Goal: Information Seeking & Learning: Learn about a topic

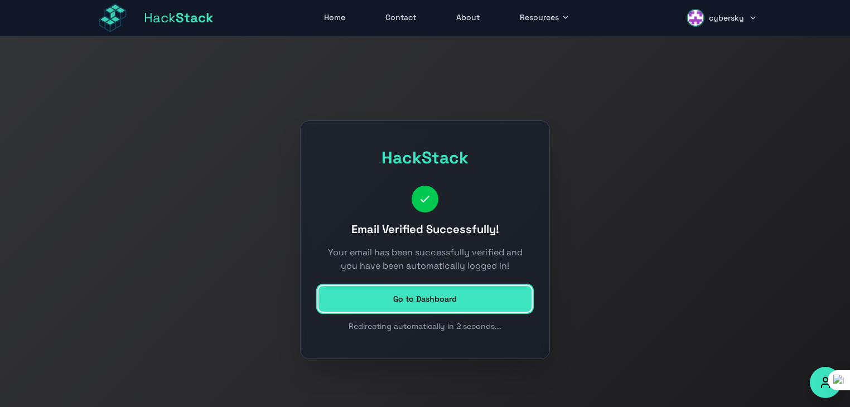
click at [417, 308] on link "Go to Dashboard" at bounding box center [424, 299] width 213 height 26
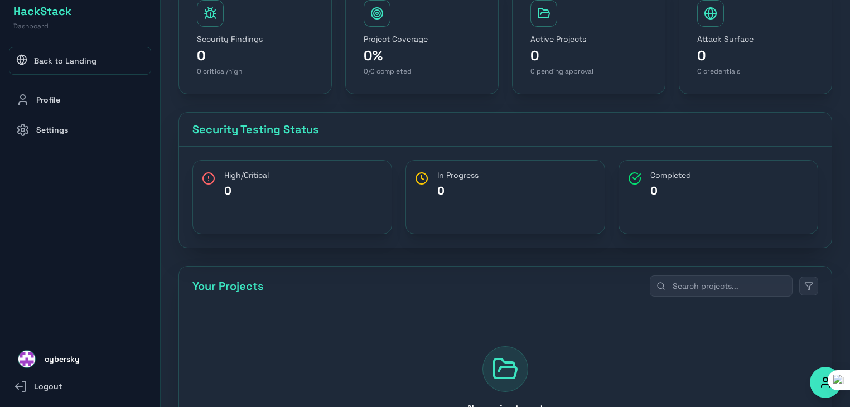
scroll to position [215, 0]
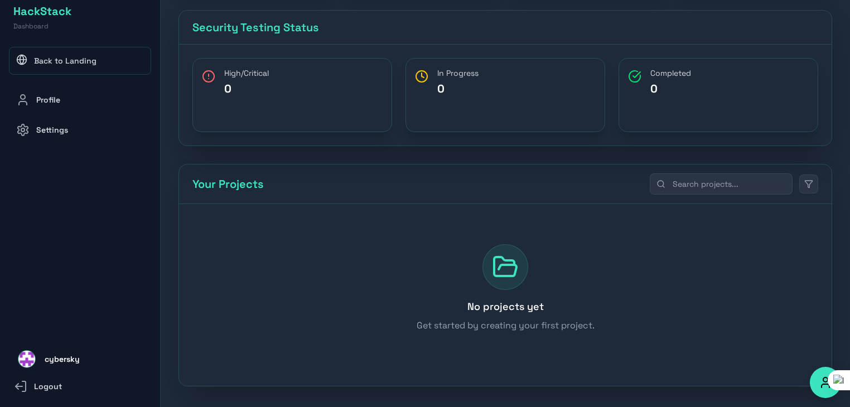
click at [55, 360] on span "cybersky" at bounding box center [62, 359] width 35 height 13
click at [28, 358] on img at bounding box center [26, 359] width 17 height 17
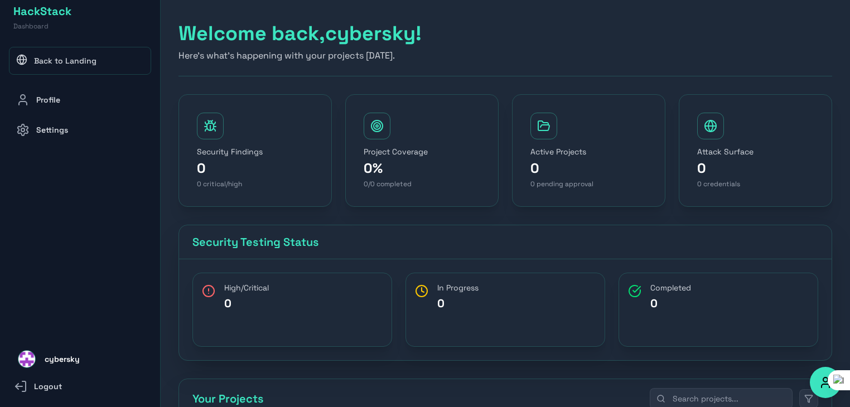
click at [52, 90] on link "Profile" at bounding box center [80, 100] width 142 height 28
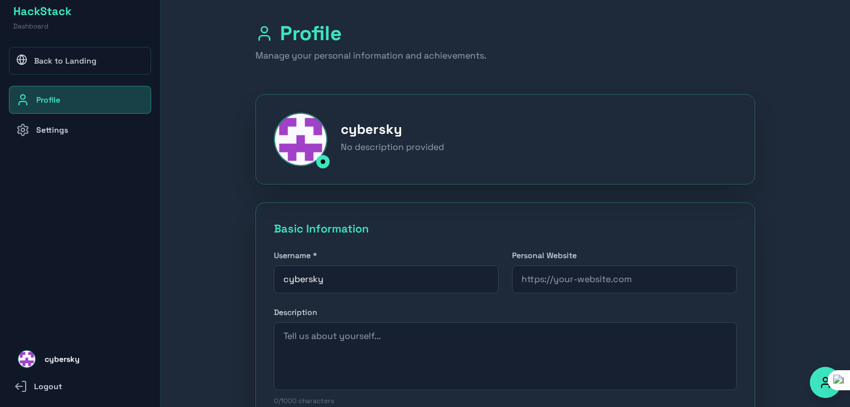
scroll to position [78, 0]
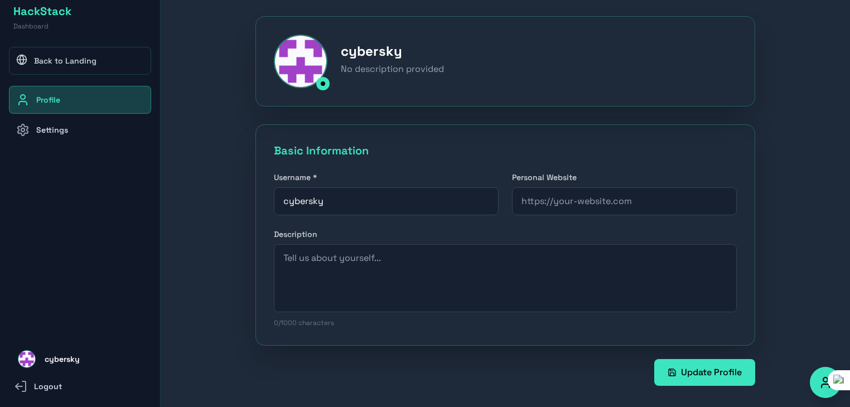
click at [55, 137] on link "Settings" at bounding box center [80, 130] width 142 height 28
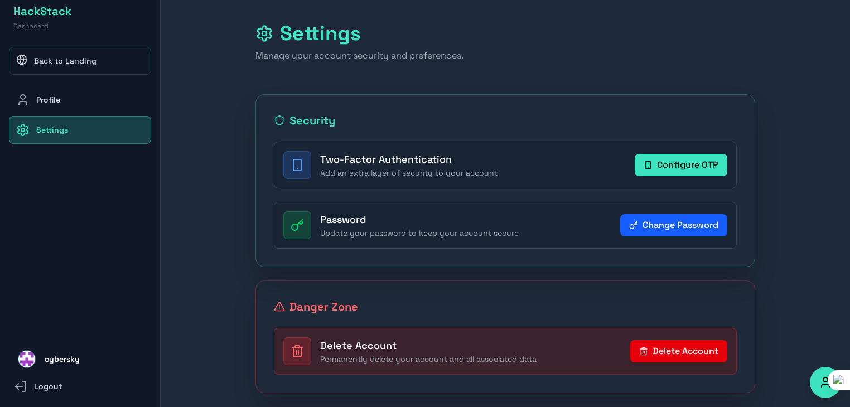
click at [694, 166] on button "Configure OTP" at bounding box center [681, 165] width 93 height 22
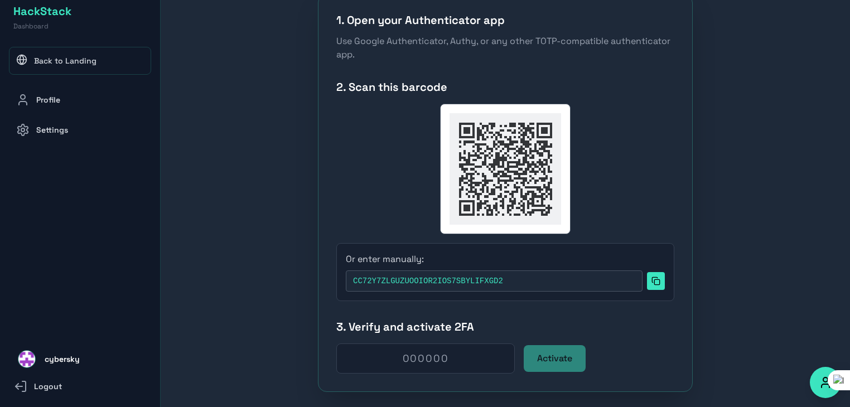
scroll to position [160, 0]
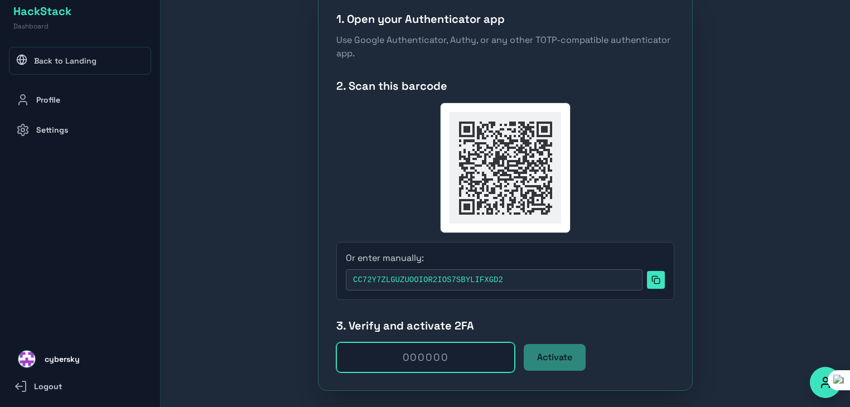
click at [418, 366] on input "text" at bounding box center [425, 357] width 178 height 30
type input "429803"
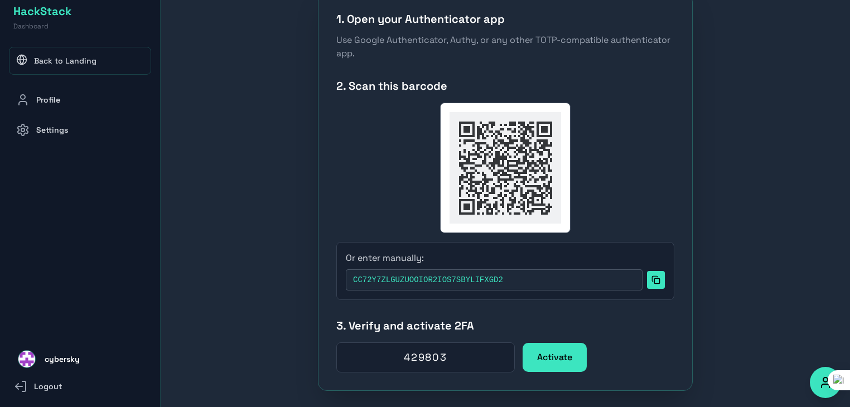
click at [551, 364] on button "Activate" at bounding box center [555, 357] width 62 height 27
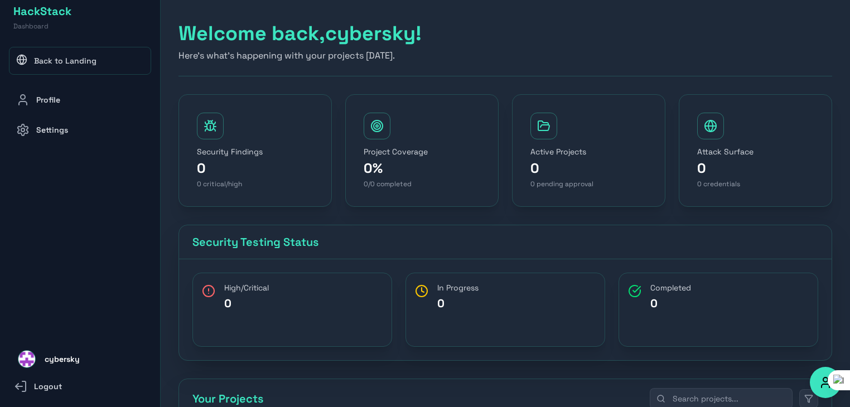
click at [38, 56] on link "Back to Landing" at bounding box center [80, 61] width 142 height 28
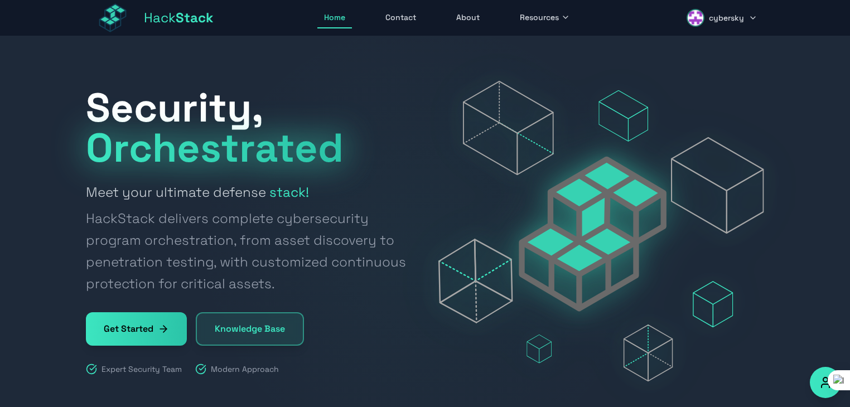
click at [163, 333] on icon at bounding box center [163, 329] width 11 height 11
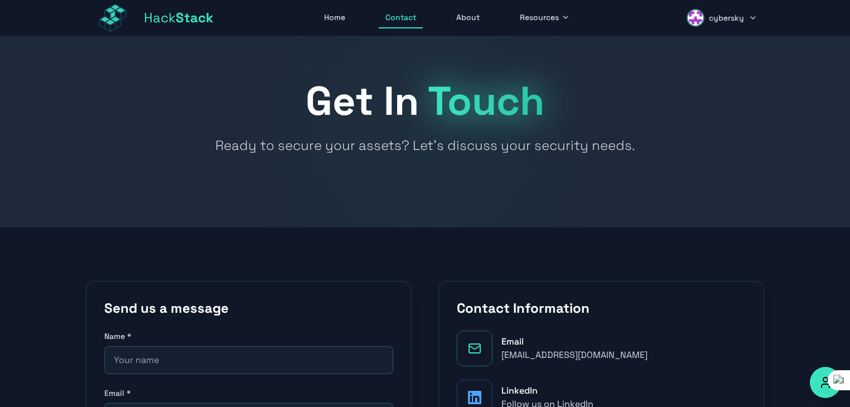
click at [529, 17] on span "Resources" at bounding box center [539, 17] width 39 height 11
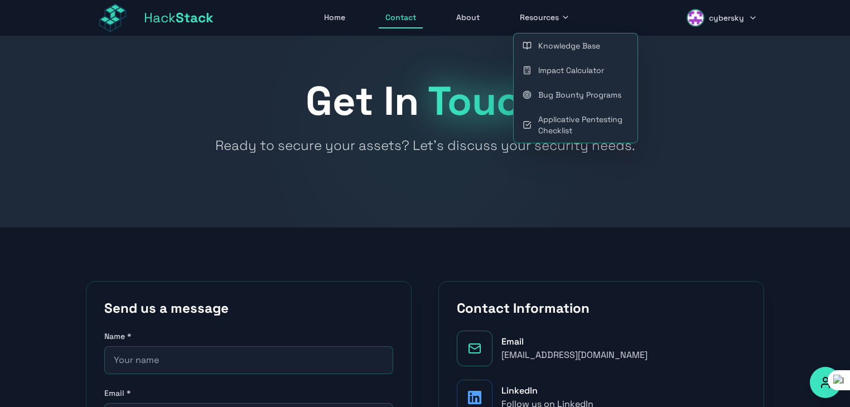
click at [549, 74] on link "Impact Calculator" at bounding box center [576, 70] width 124 height 25
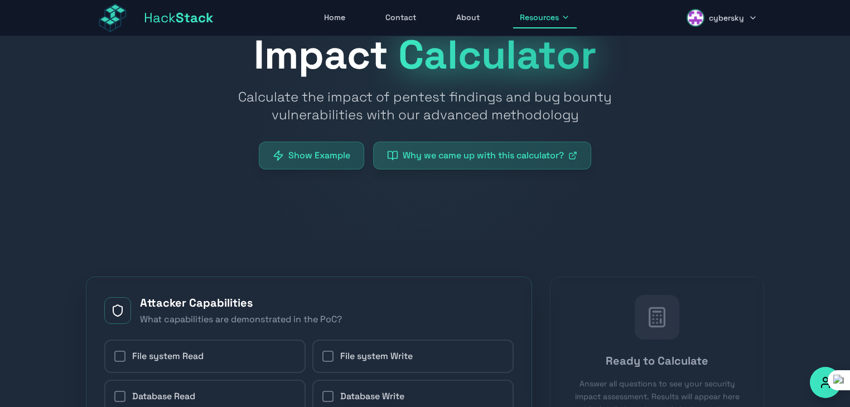
scroll to position [20, 0]
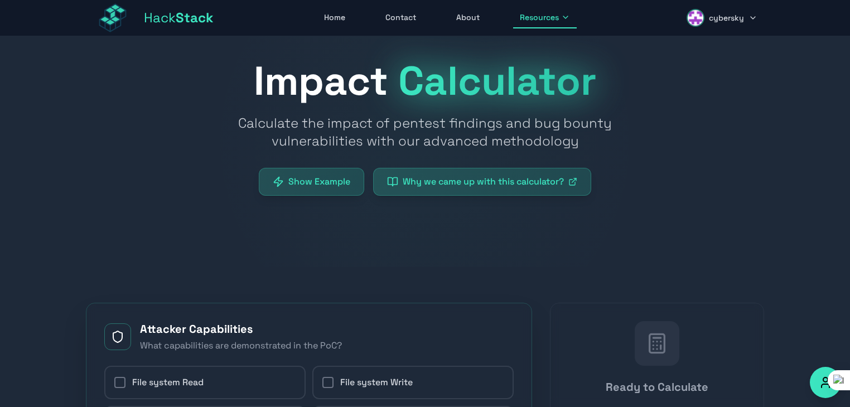
click at [534, 17] on span "Resources" at bounding box center [539, 17] width 39 height 11
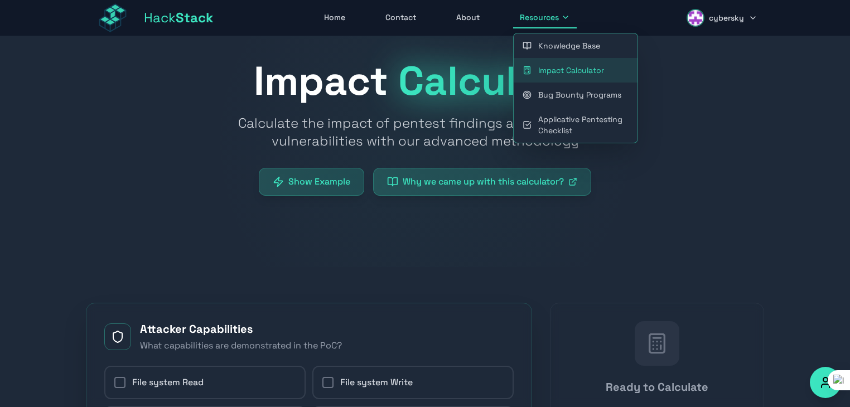
click at [561, 93] on link "Bug Bounty Programs" at bounding box center [576, 95] width 124 height 25
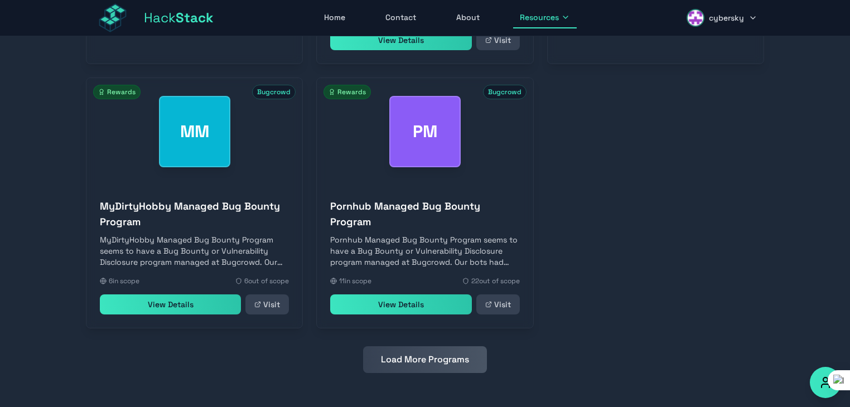
scroll to position [547, 0]
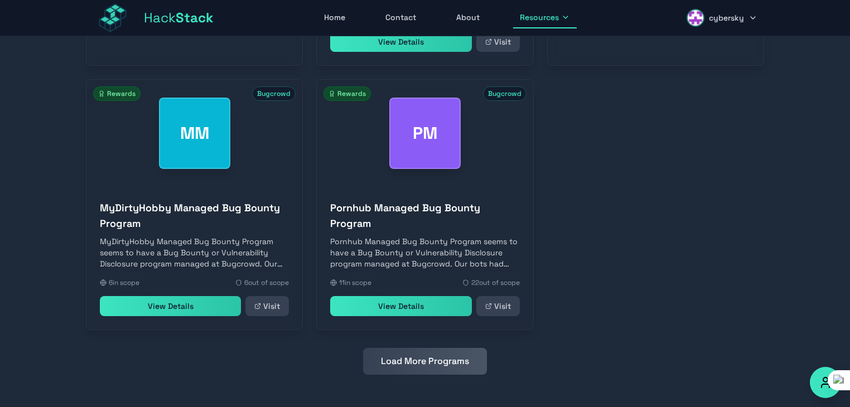
click at [408, 308] on link "View Details" at bounding box center [400, 306] width 141 height 20
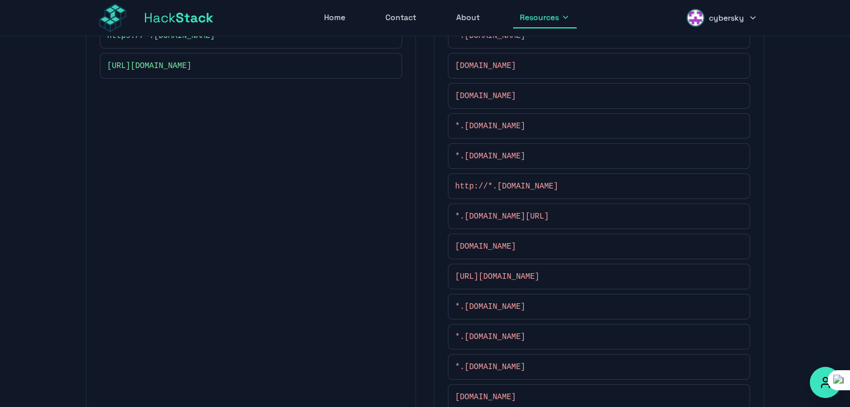
scroll to position [582, 0]
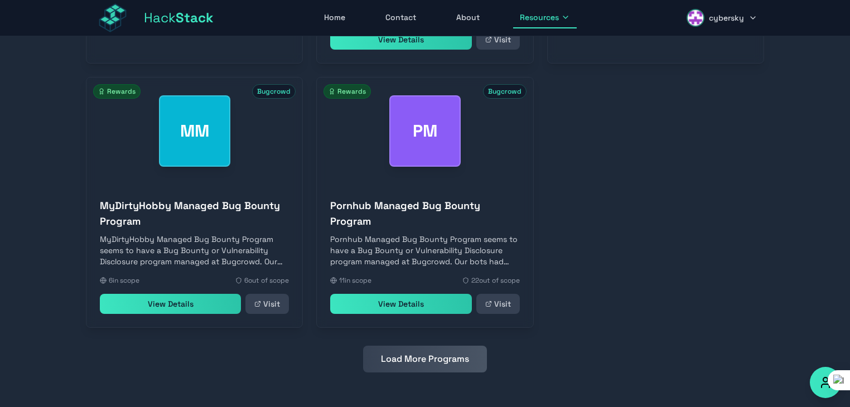
scroll to position [549, 0]
click at [392, 311] on link "View Details" at bounding box center [400, 304] width 141 height 20
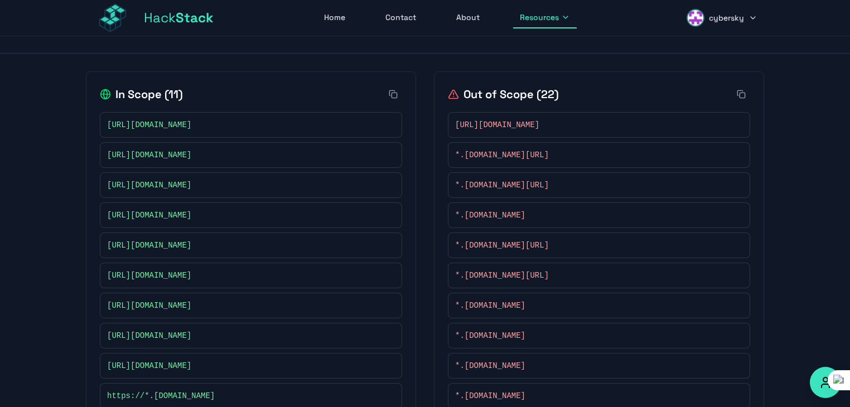
scroll to position [209, 0]
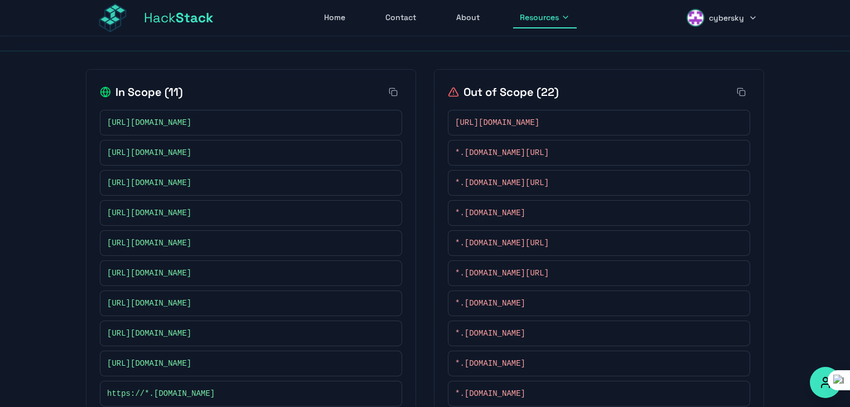
click at [202, 278] on div "[URL][DOMAIN_NAME]" at bounding box center [251, 273] width 302 height 26
click at [191, 273] on span "[URL][DOMAIN_NAME]" at bounding box center [149, 273] width 84 height 11
click at [388, 272] on rect at bounding box center [390, 274] width 4 height 4
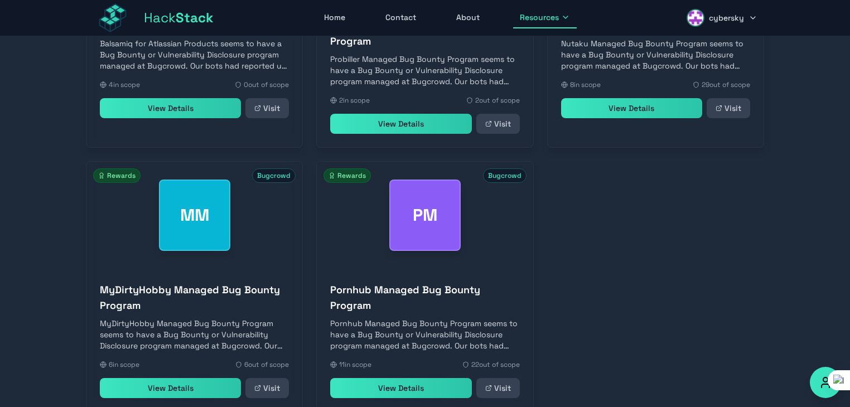
scroll to position [549, 0]
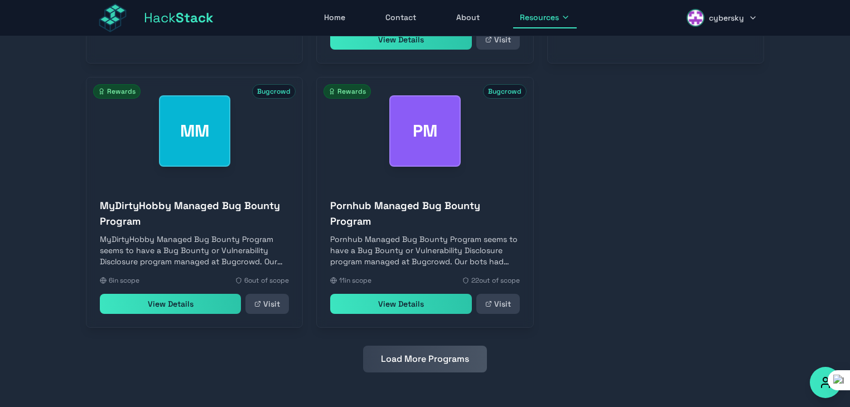
click at [462, 363] on button "Load More Programs" at bounding box center [425, 359] width 124 height 27
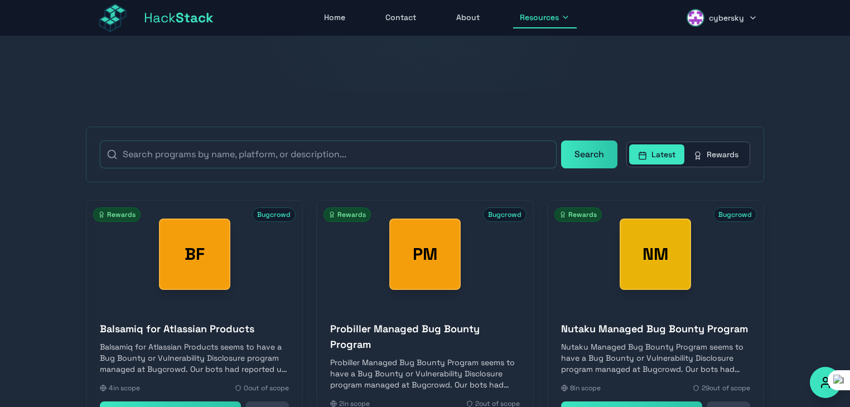
scroll to position [167, 0]
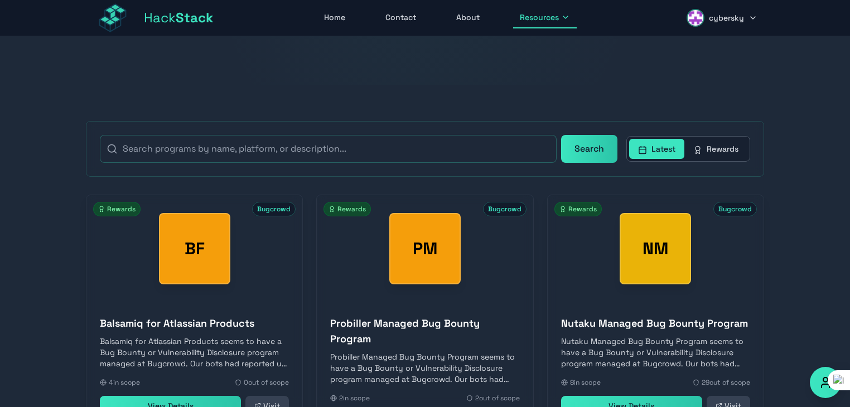
click at [160, 331] on div "Balsamiq for Atlassian Products Balsamiq for Atlassian Products seems to have a…" at bounding box center [194, 365] width 216 height 127
drag, startPoint x: 261, startPoint y: 323, endPoint x: 192, endPoint y: 315, distance: 69.7
click at [194, 316] on h3 "Balsamiq for Atlassian Products" at bounding box center [194, 324] width 189 height 16
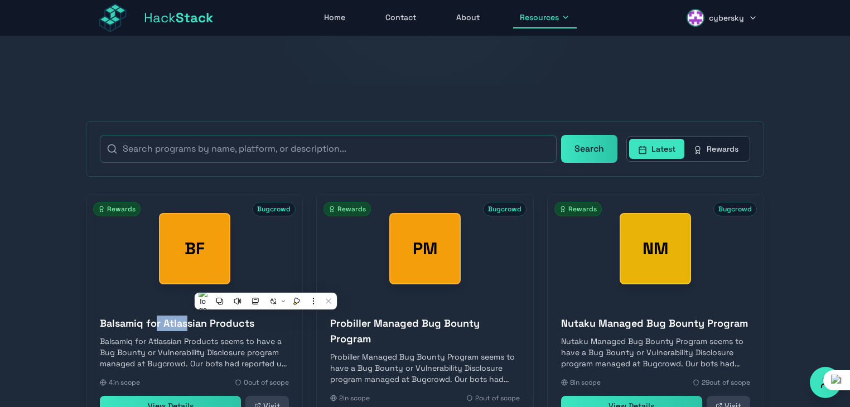
drag, startPoint x: 176, startPoint y: 315, endPoint x: 152, endPoint y: 317, distance: 24.1
click at [152, 317] on h3 "Balsamiq for Atlassian Products" at bounding box center [194, 324] width 189 height 16
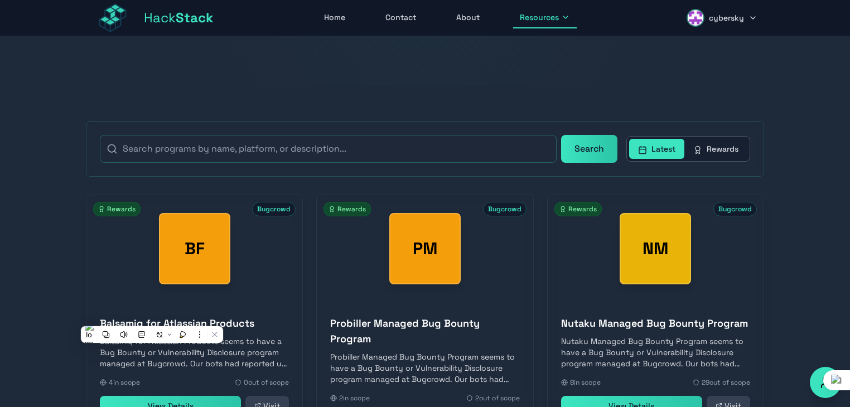
click at [103, 318] on h3 "Balsamiq for Atlassian Products" at bounding box center [194, 324] width 189 height 16
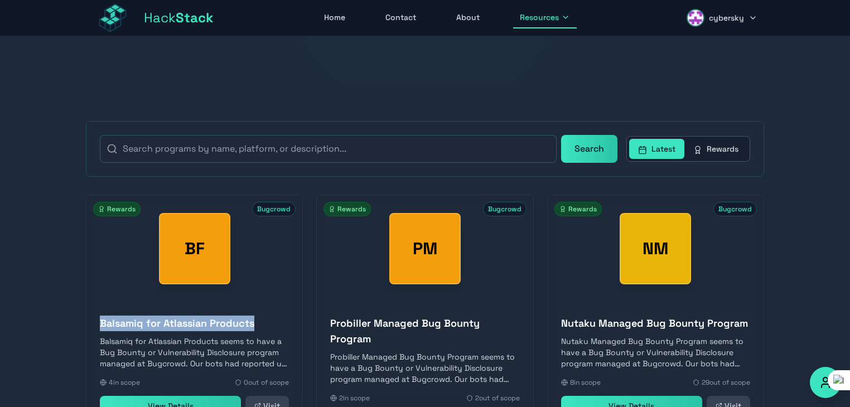
drag, startPoint x: 89, startPoint y: 321, endPoint x: 300, endPoint y: 324, distance: 210.9
click at [300, 324] on div "Balsamiq for Atlassian Products Balsamiq for Atlassian Products seems to have a…" at bounding box center [194, 365] width 216 height 127
copy h3 "Balsamiq for Atlassian Products"
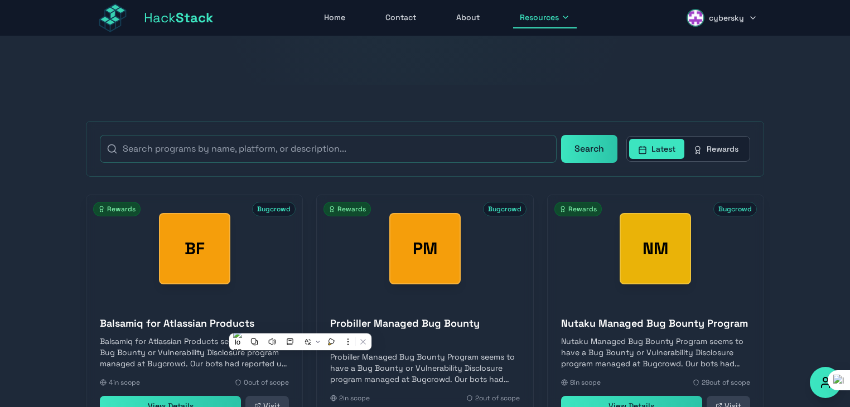
click at [330, 321] on h3 "Probiller Managed Bug Bounty Program" at bounding box center [424, 331] width 189 height 31
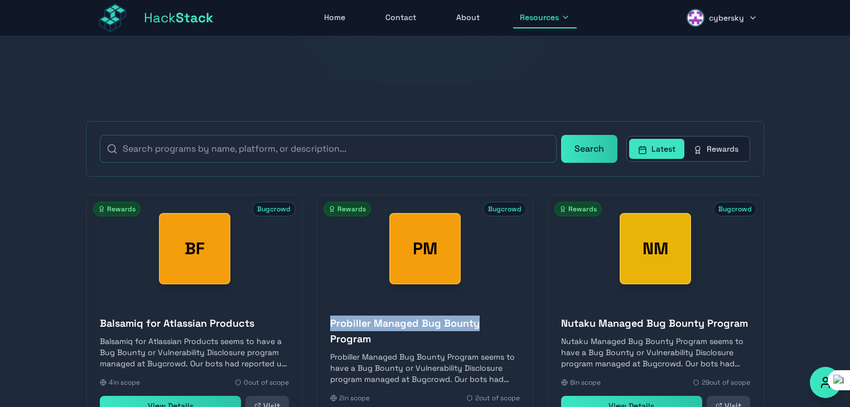
drag, startPoint x: 327, startPoint y: 321, endPoint x: 489, endPoint y: 321, distance: 161.8
click at [489, 321] on h3 "Probiller Managed Bug Bounty Program" at bounding box center [424, 331] width 189 height 31
copy h3 "Probiller Managed Bug Bounty"
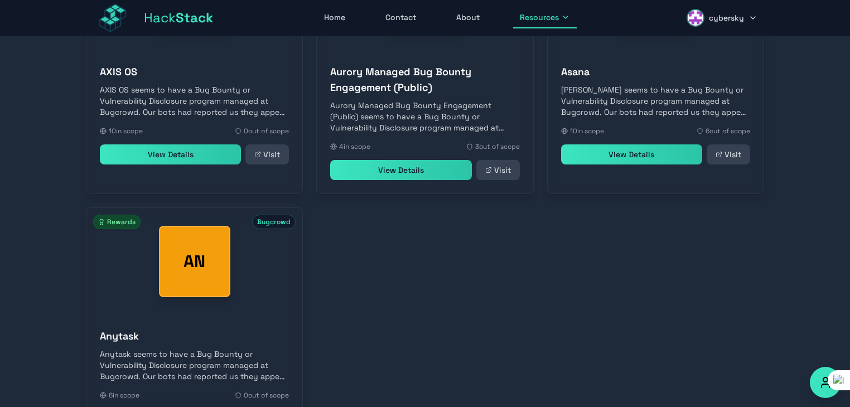
scroll to position [1062, 0]
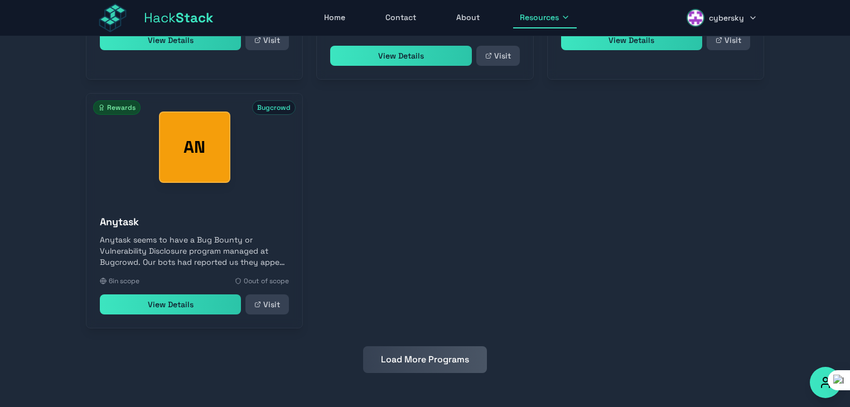
click at [438, 358] on button "Load More Programs" at bounding box center [425, 359] width 124 height 27
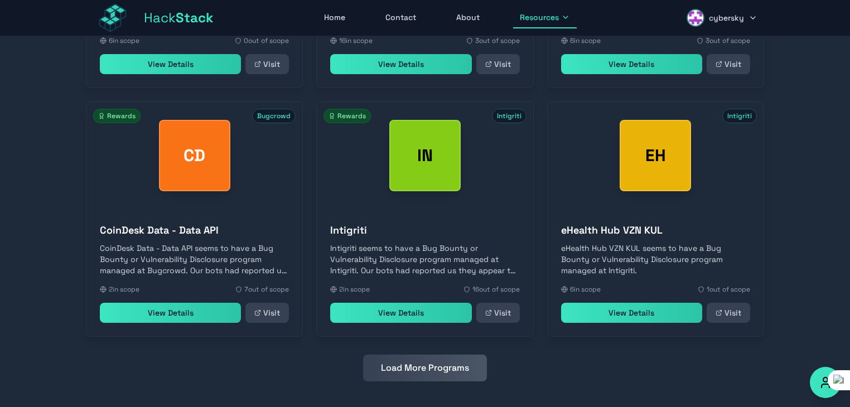
scroll to position [1303, 0]
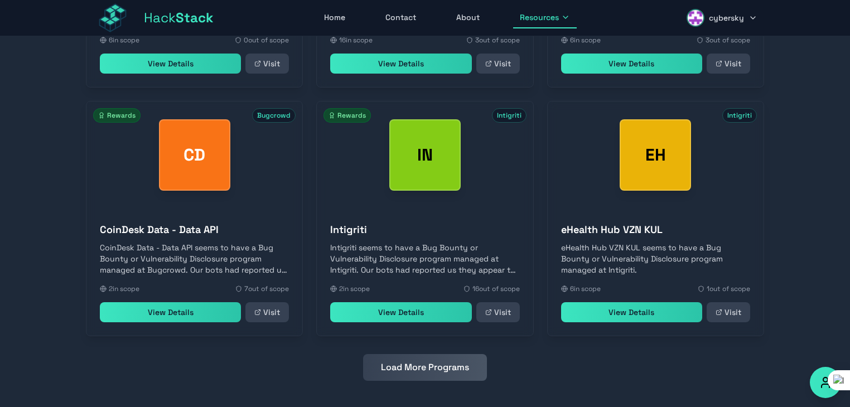
click at [464, 360] on button "Load More Programs" at bounding box center [425, 367] width 124 height 27
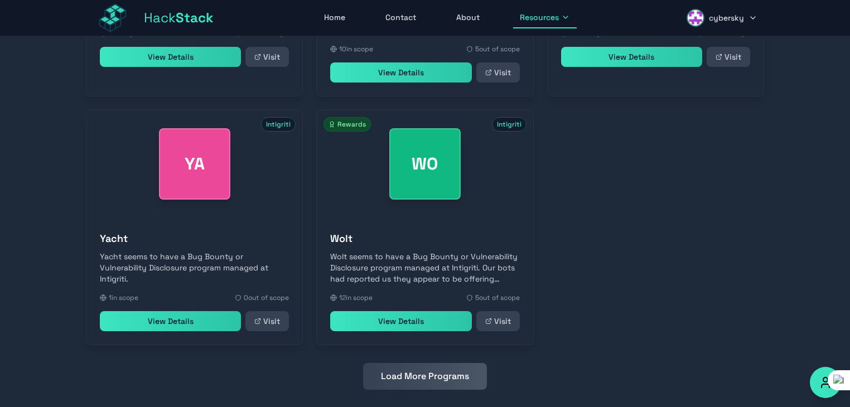
scroll to position [1812, 0]
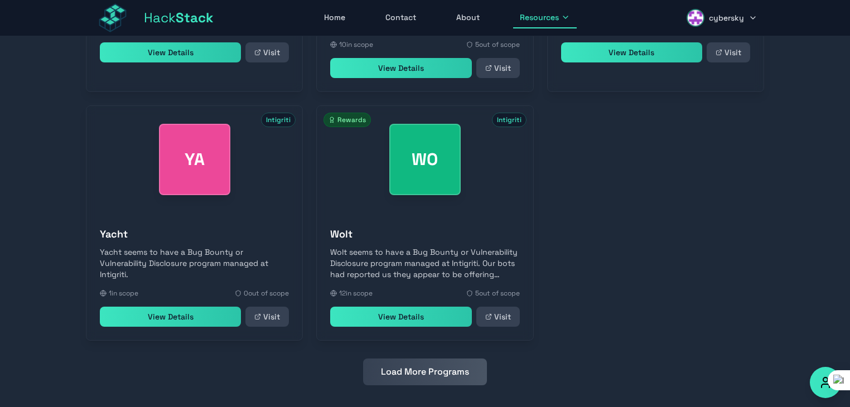
click at [446, 368] on button "Load More Programs" at bounding box center [425, 372] width 124 height 27
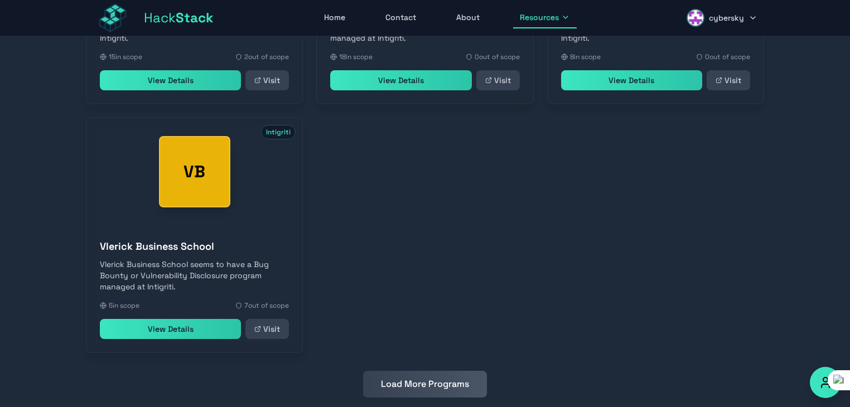
scroll to position [2298, 0]
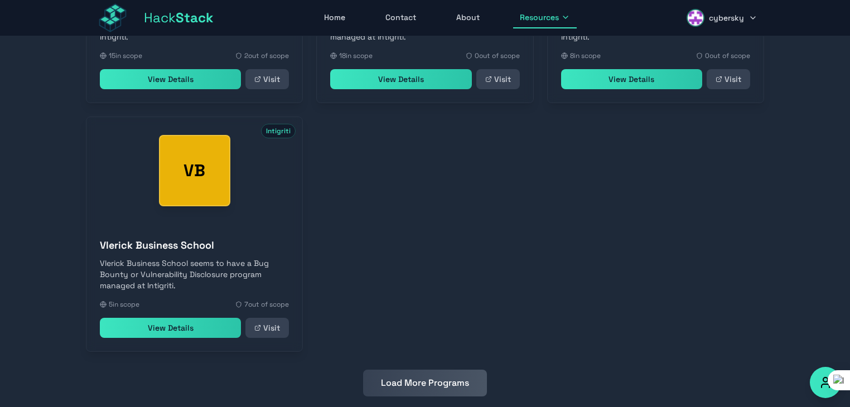
click at [428, 370] on button "Load More Programs" at bounding box center [425, 383] width 124 height 27
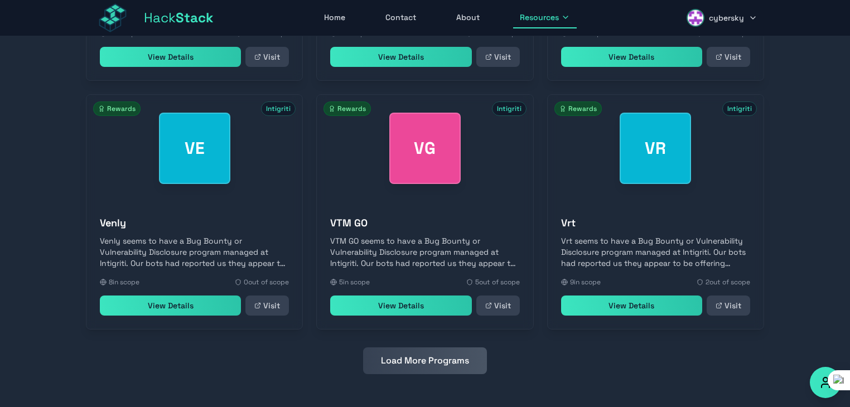
scroll to position [2568, 0]
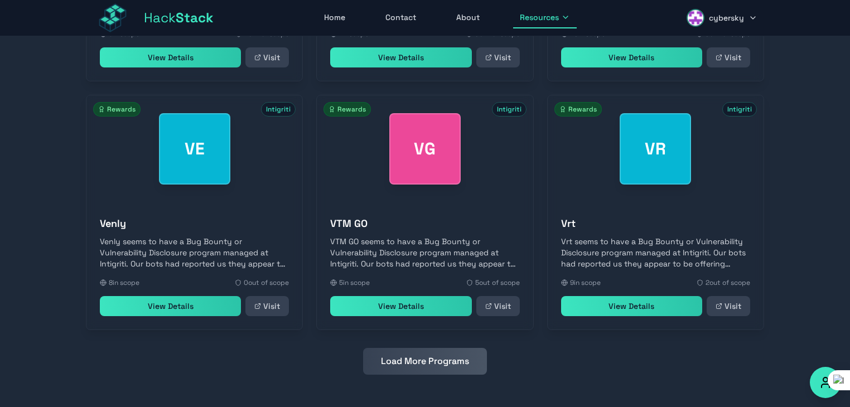
click at [423, 366] on button "Load More Programs" at bounding box center [425, 361] width 124 height 27
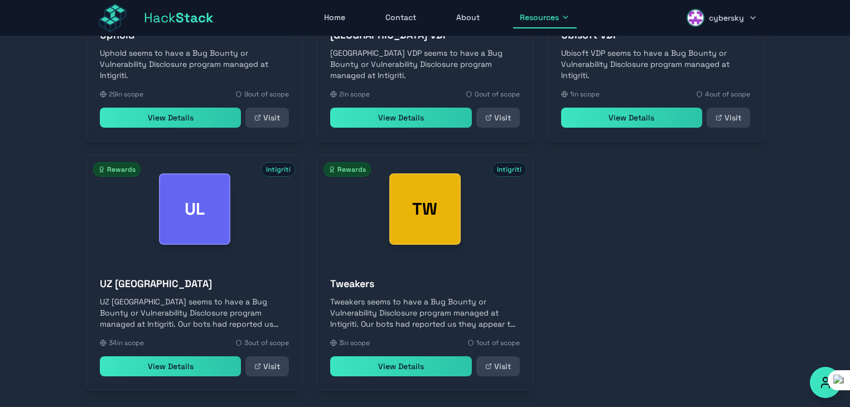
scroll to position [3066, 0]
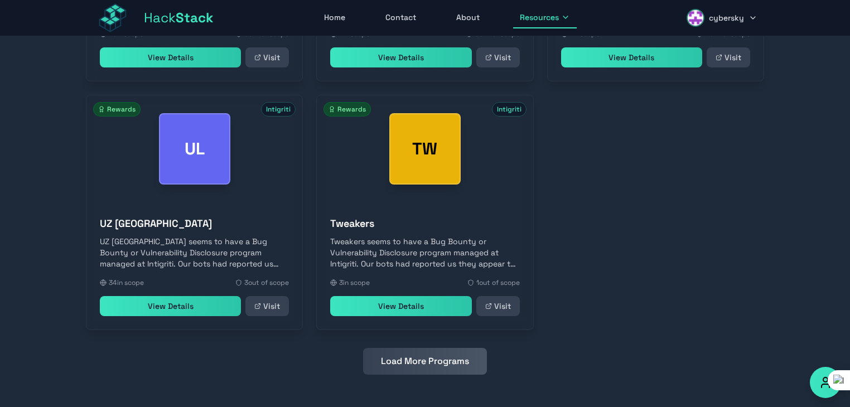
click at [457, 360] on button "Load More Programs" at bounding box center [425, 361] width 124 height 27
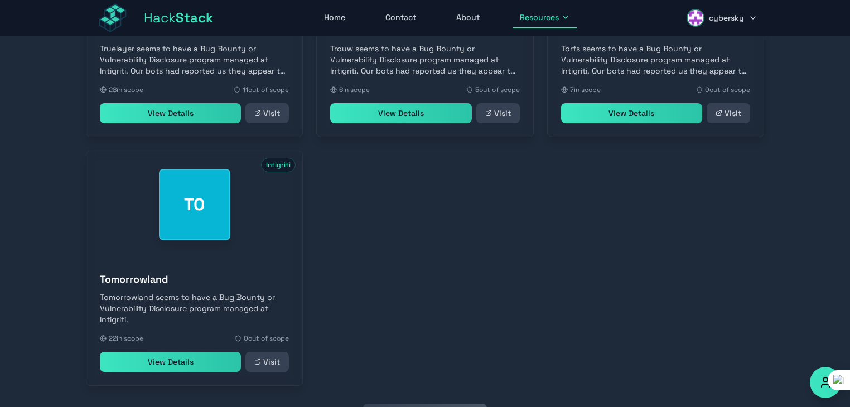
scroll to position [3563, 0]
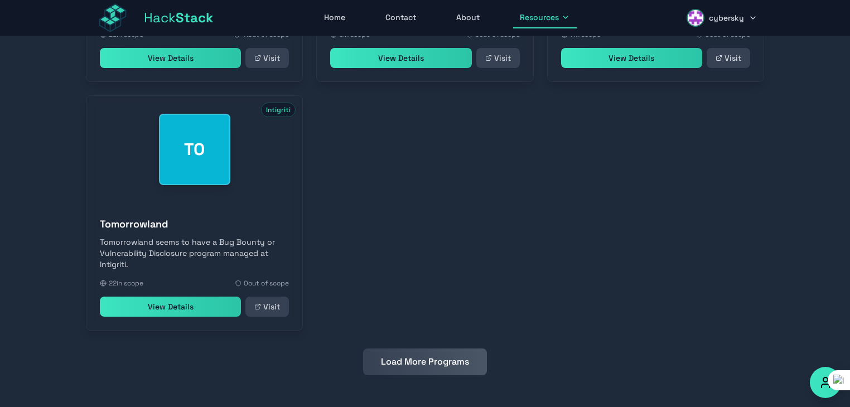
click at [426, 365] on button "Load More Programs" at bounding box center [425, 362] width 124 height 27
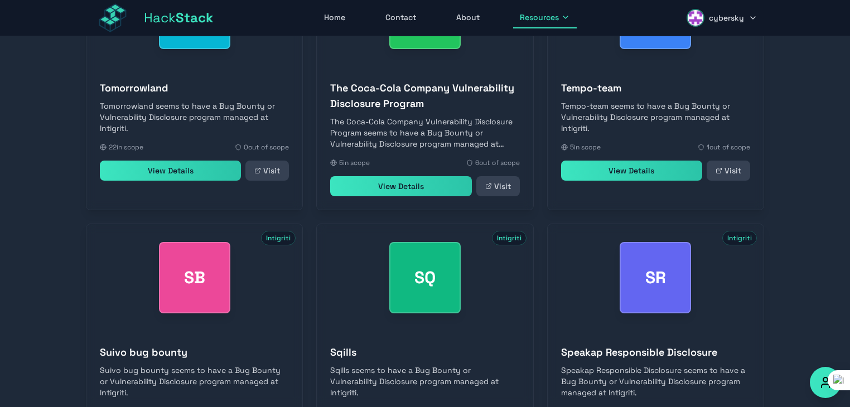
scroll to position [3827, 0]
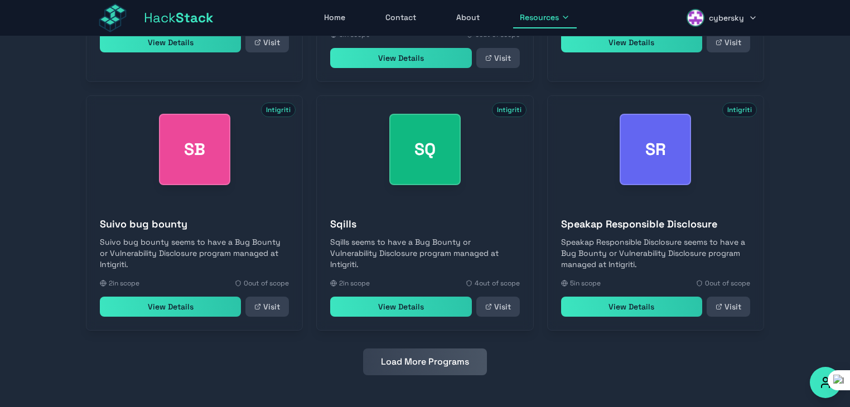
click at [447, 362] on button "Load More Programs" at bounding box center [425, 362] width 124 height 27
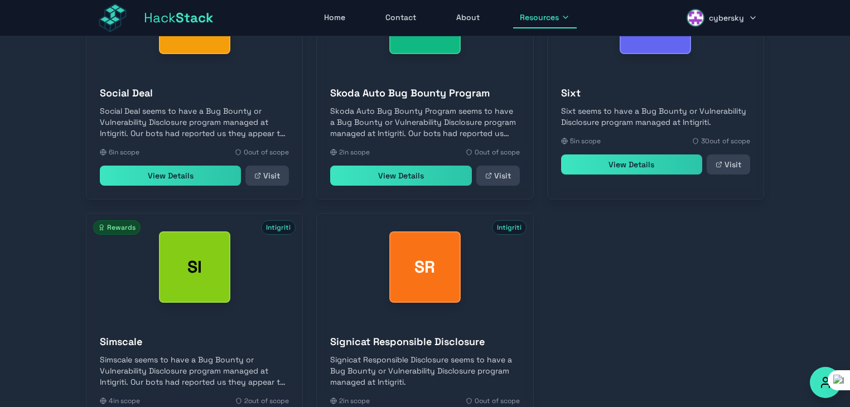
scroll to position [4324, 0]
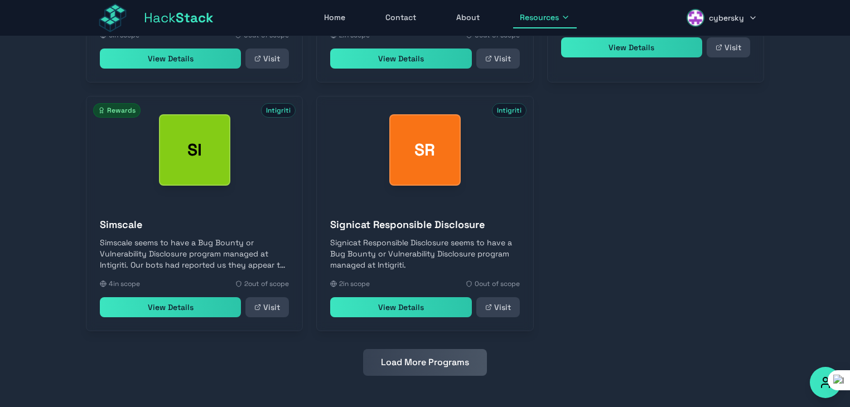
click at [426, 366] on button "Load More Programs" at bounding box center [425, 362] width 124 height 27
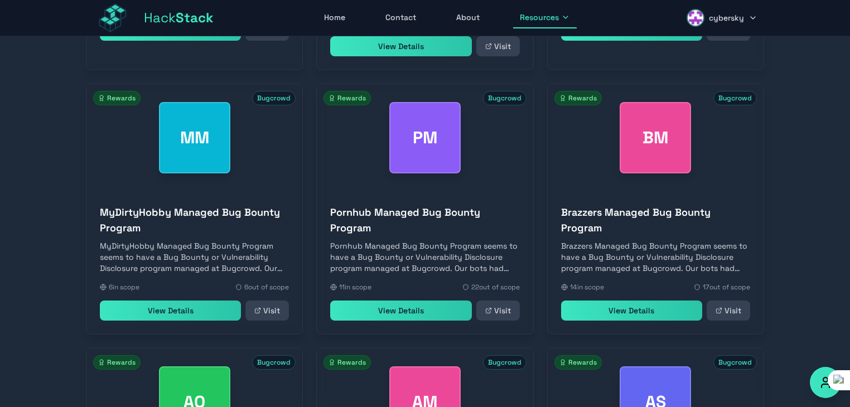
scroll to position [543, 0]
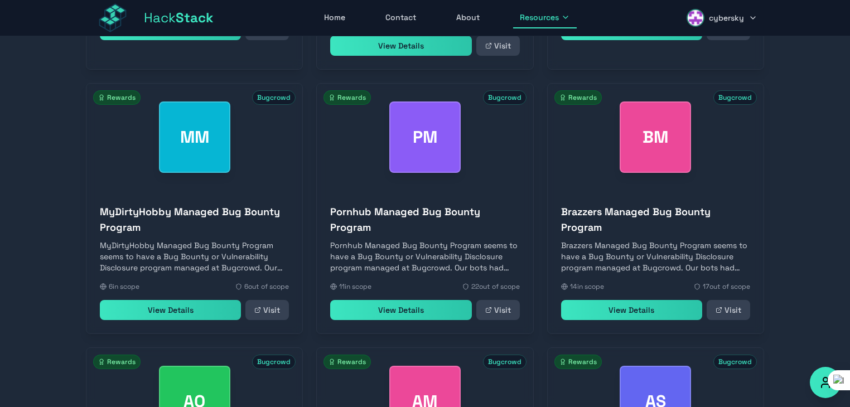
click at [427, 320] on link "View Details" at bounding box center [400, 310] width 141 height 20
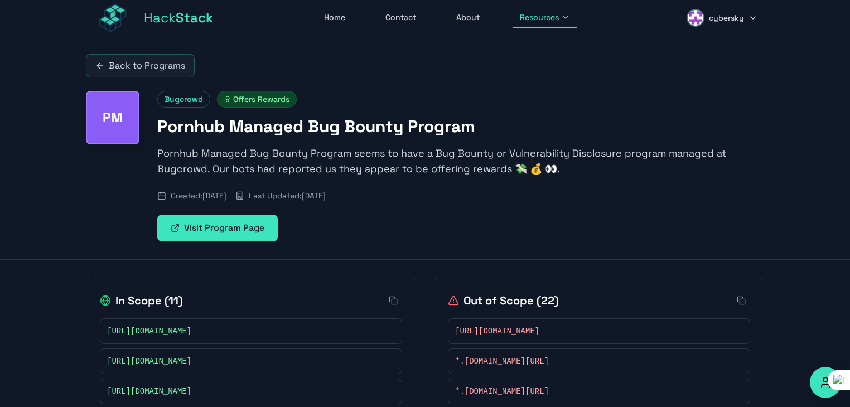
click at [236, 226] on link "Visit Program Page" at bounding box center [217, 228] width 120 height 27
click at [148, 59] on link "Back to Programs" at bounding box center [140, 65] width 109 height 23
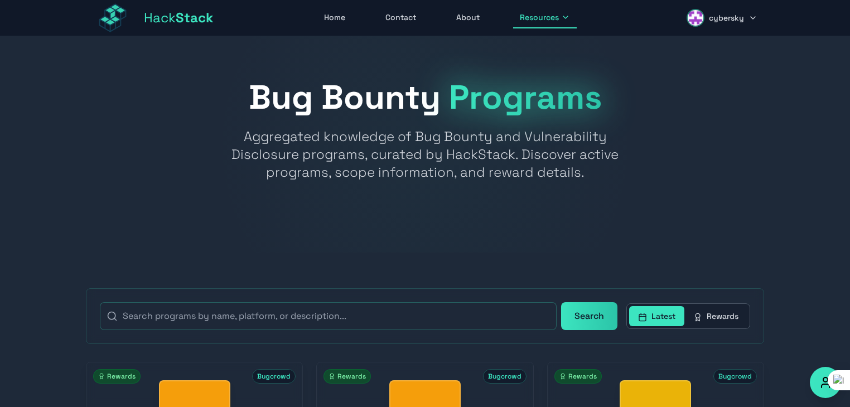
scroll to position [549, 0]
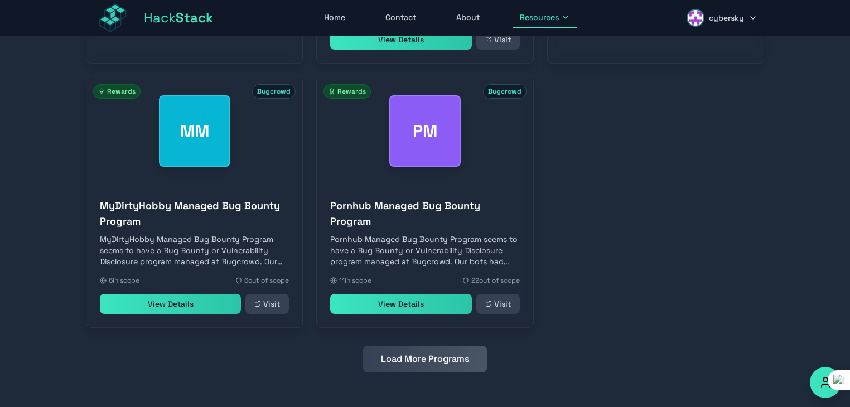
click at [411, 363] on button "Load More Programs" at bounding box center [425, 359] width 124 height 27
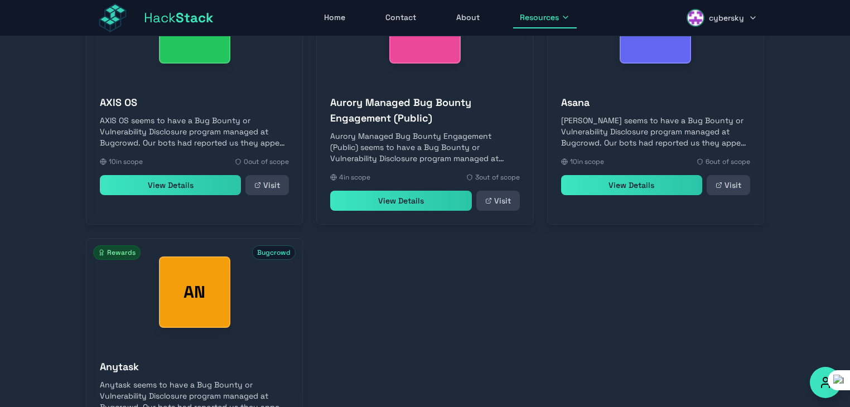
scroll to position [1062, 0]
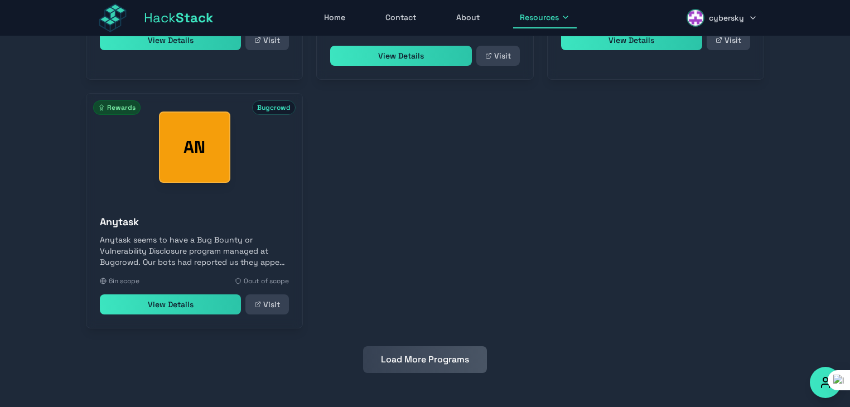
click at [411, 363] on button "Load More Programs" at bounding box center [425, 359] width 124 height 27
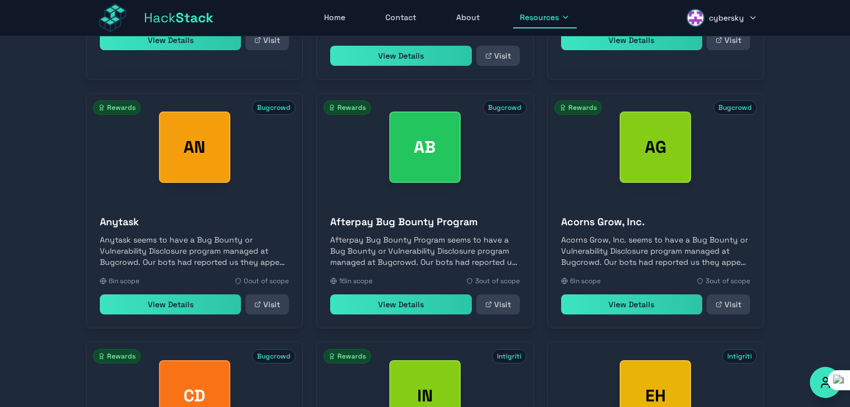
scroll to position [1311, 0]
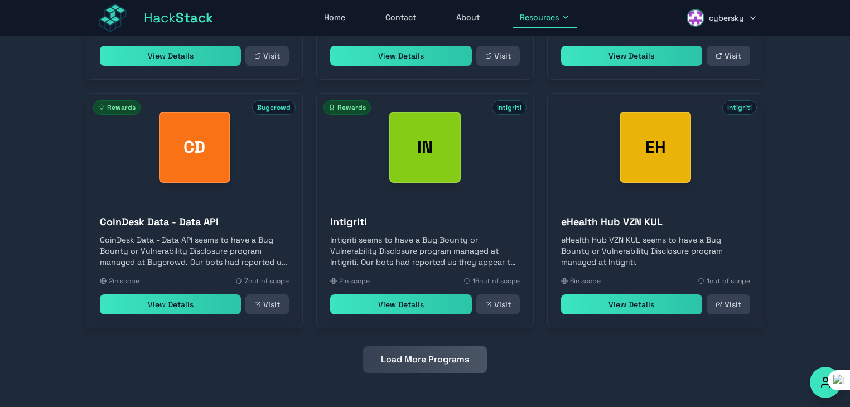
click at [411, 363] on button "Load More Programs" at bounding box center [425, 359] width 124 height 27
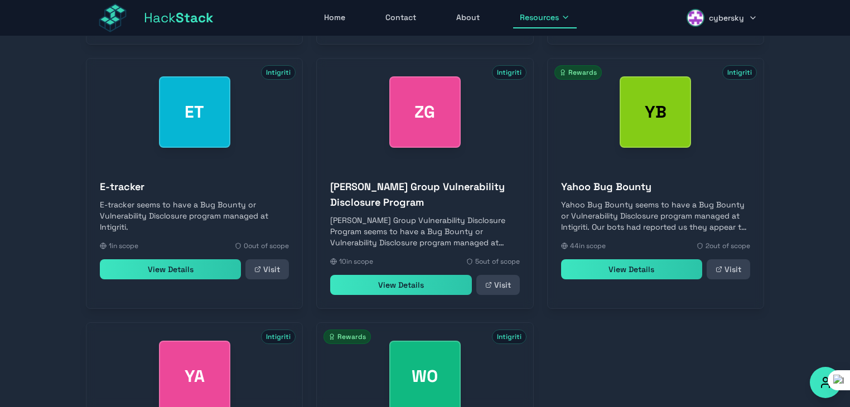
scroll to position [1823, 0]
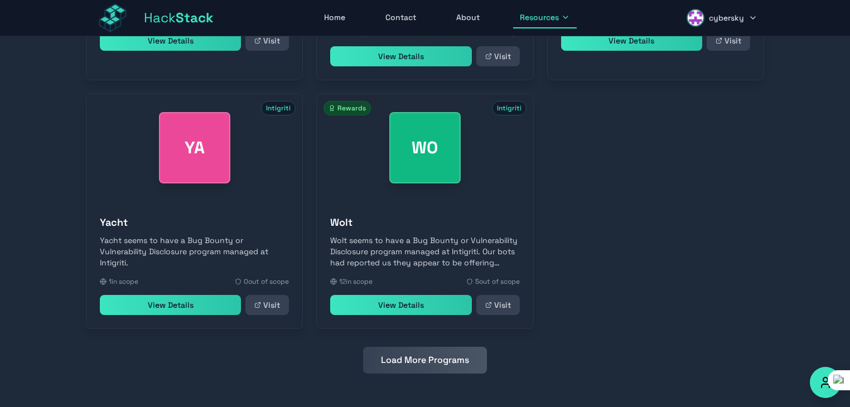
click at [492, 303] on icon at bounding box center [488, 305] width 7 height 7
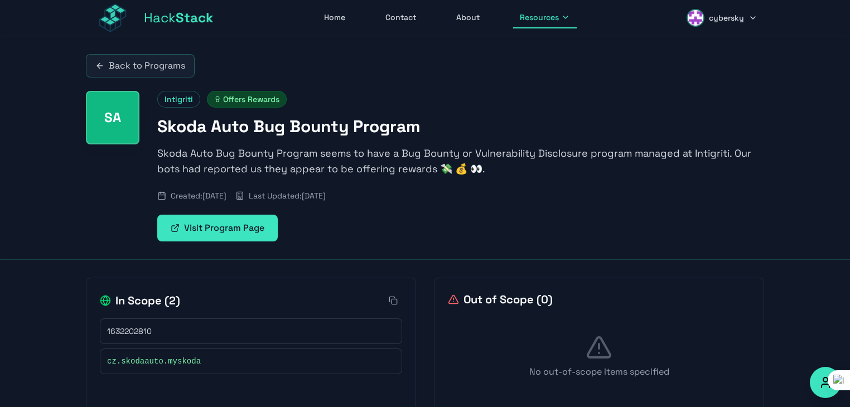
scroll to position [36, 0]
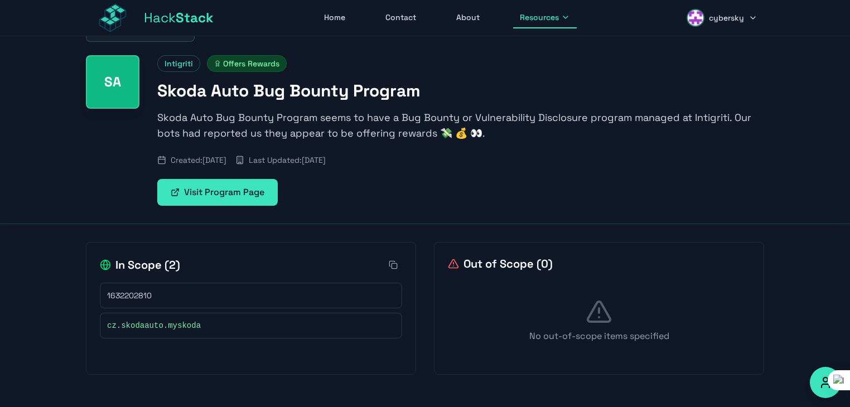
click at [195, 200] on link "Visit Program Page" at bounding box center [217, 192] width 120 height 27
click at [389, 322] on icon at bounding box center [389, 325] width 7 height 7
